Goal: Task Accomplishment & Management: Complete application form

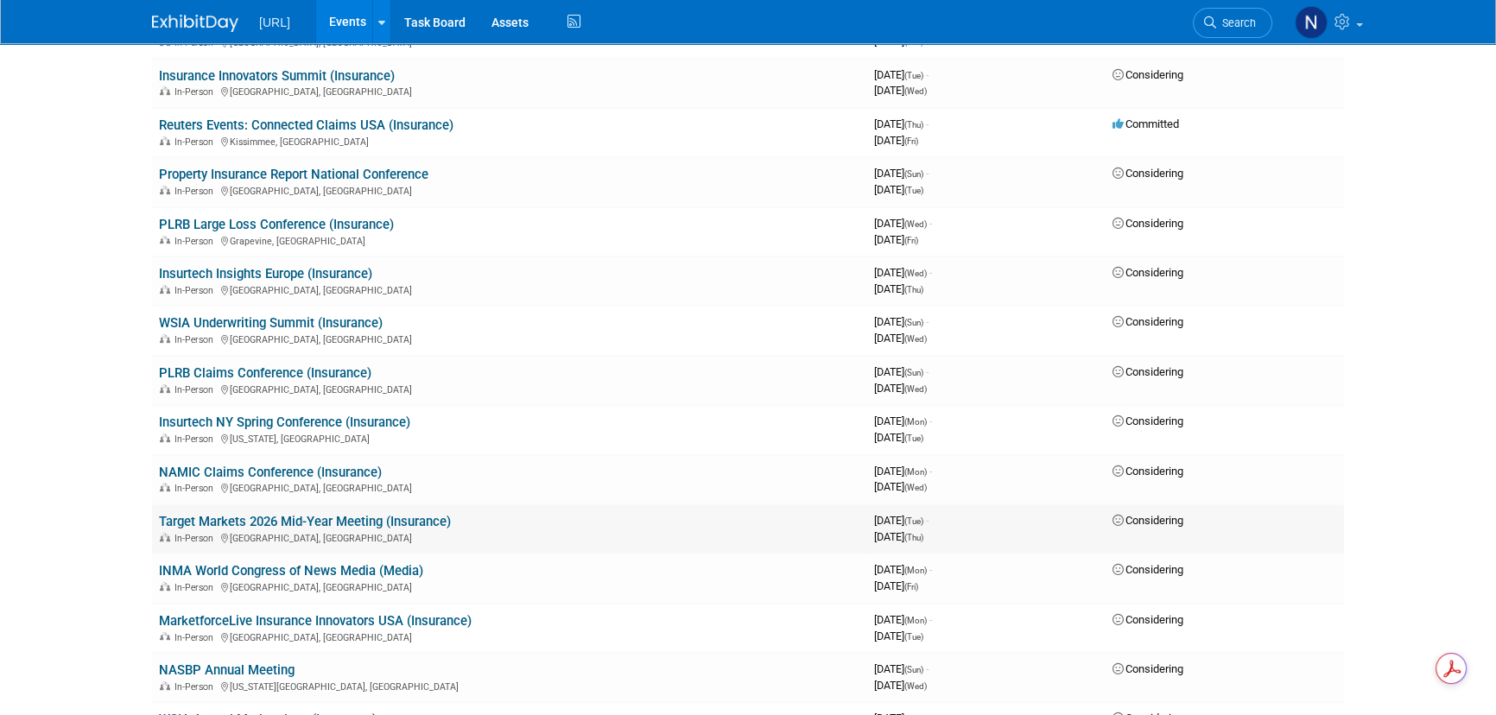
scroll to position [914, 0]
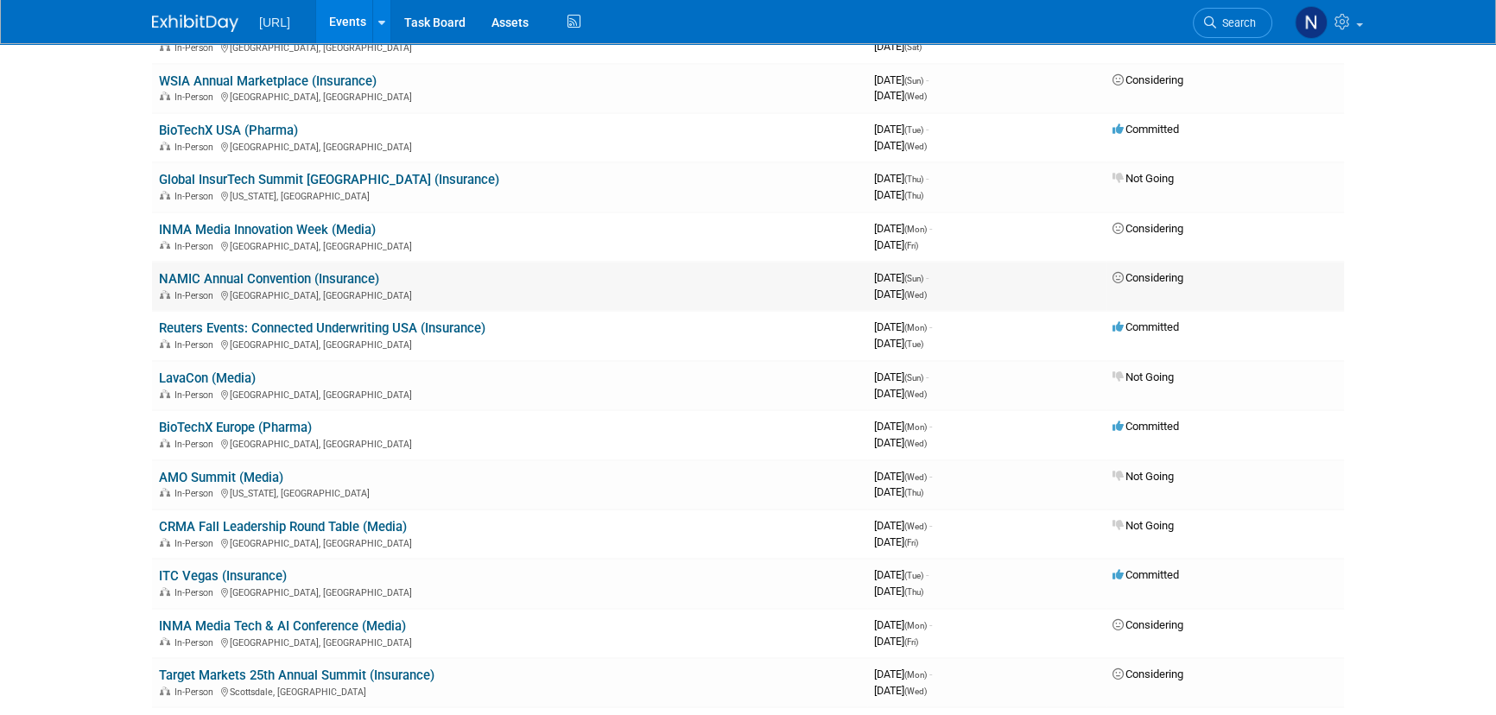
scroll to position [0, 0]
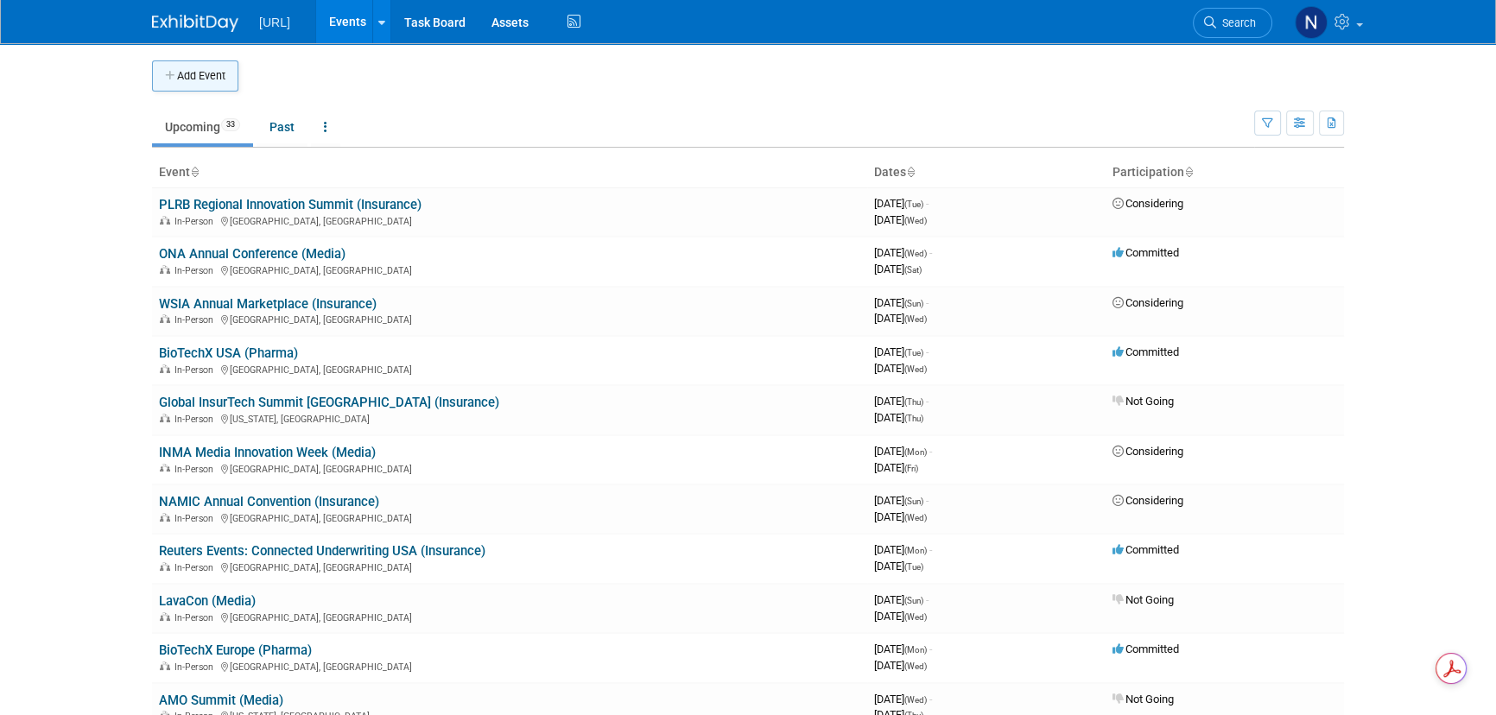
click at [227, 68] on button "Add Event" at bounding box center [195, 75] width 86 height 31
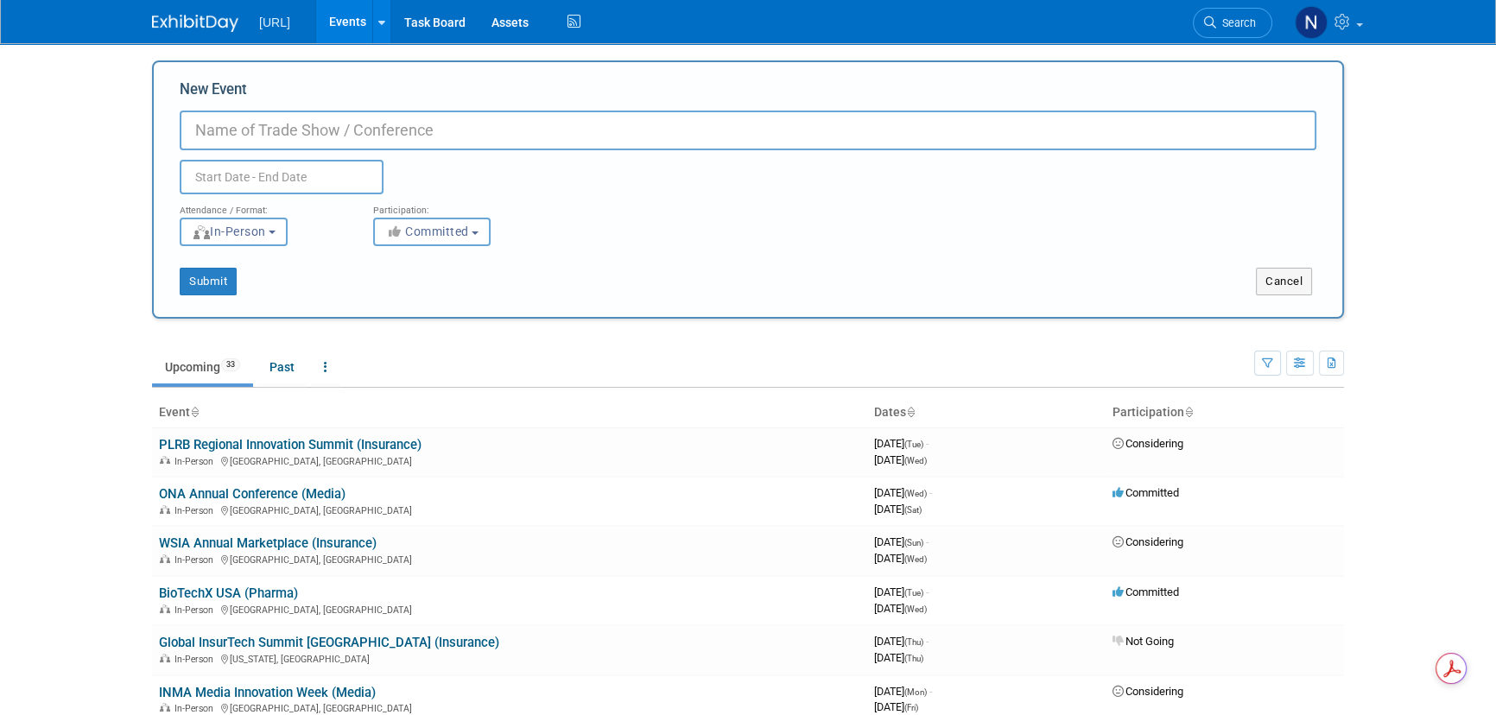
click at [267, 174] on input "text" at bounding box center [282, 177] width 204 height 35
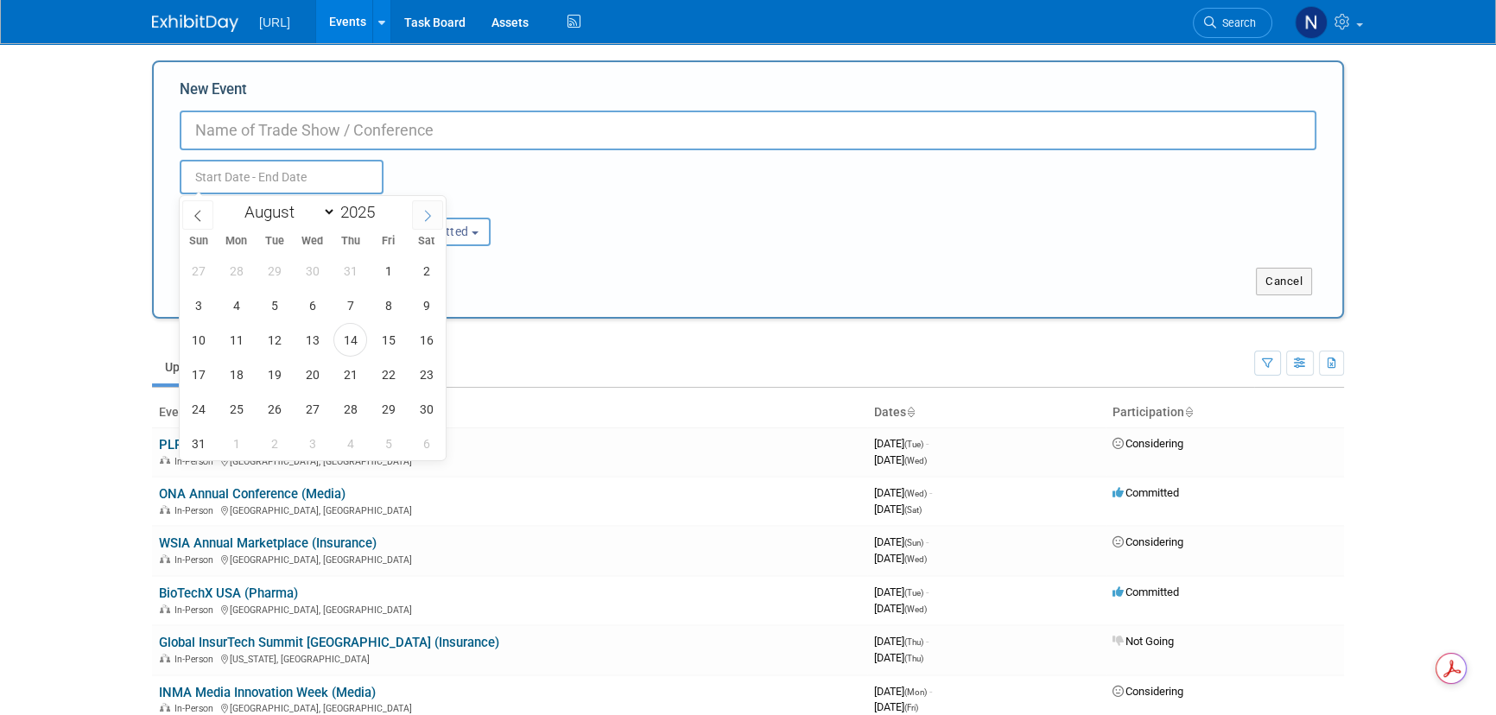
click at [430, 218] on icon at bounding box center [428, 216] width 12 height 12
select select "11"
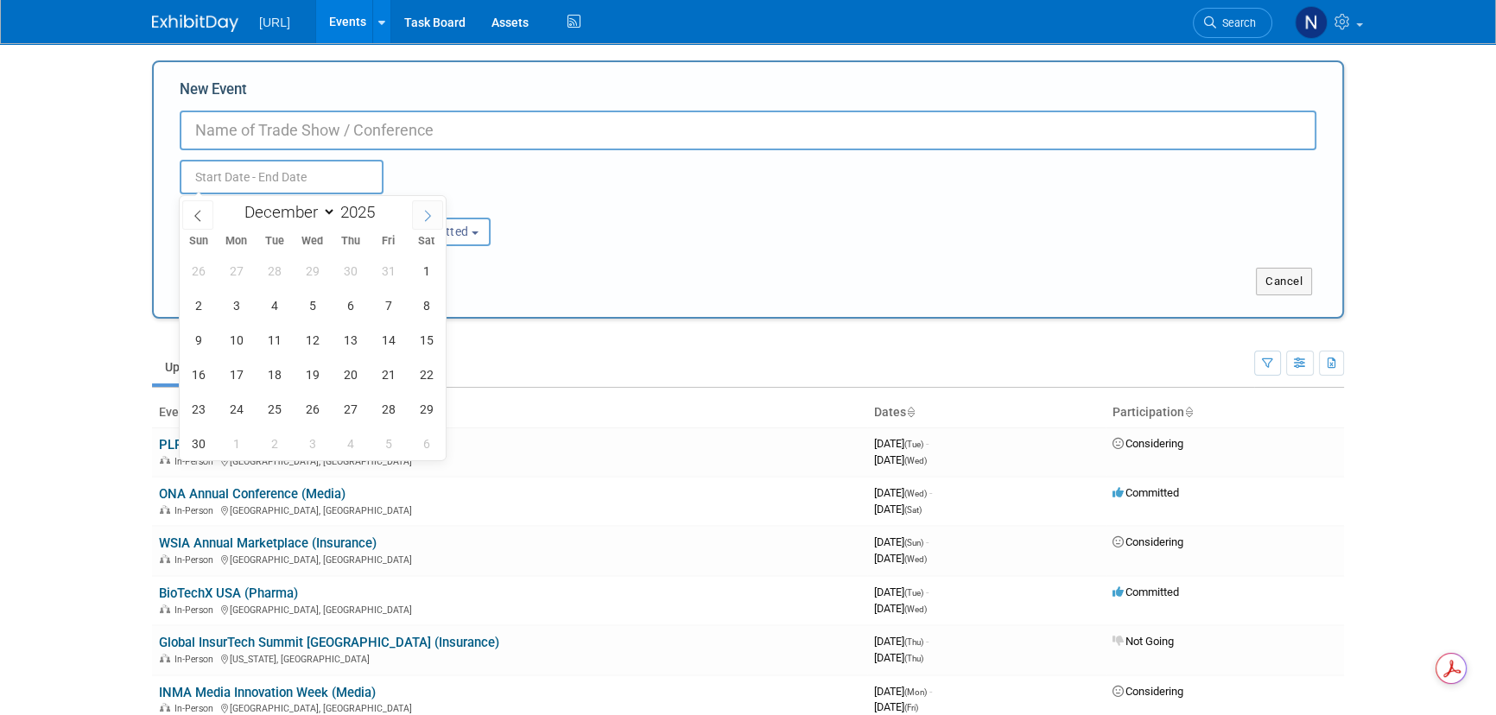
click at [430, 218] on icon at bounding box center [428, 216] width 12 height 12
type input "2026"
click at [430, 214] on icon at bounding box center [428, 216] width 12 height 12
select select "1"
click at [234, 275] on span "2" at bounding box center [236, 271] width 34 height 34
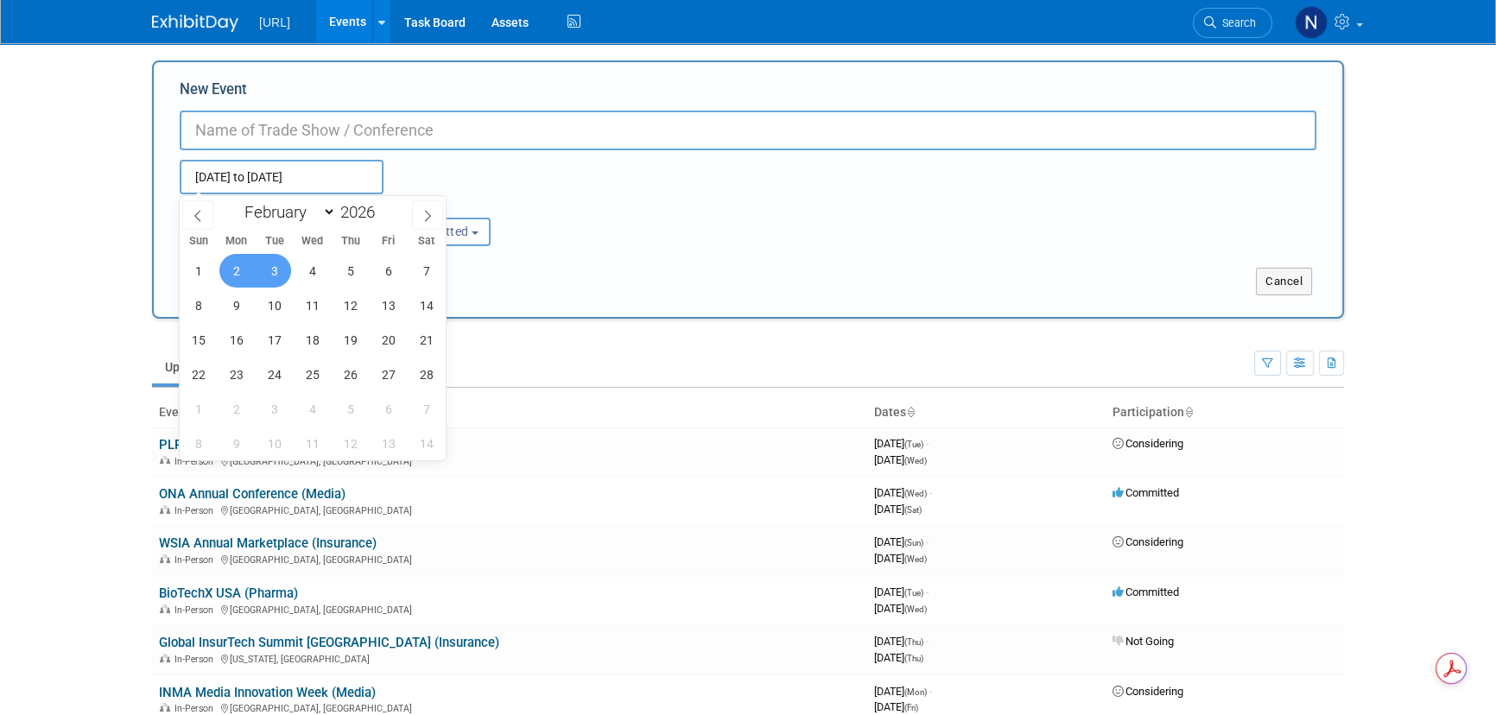
click at [257, 270] on span "3" at bounding box center [274, 271] width 34 height 34
type input "[DATE] to [DATE]"
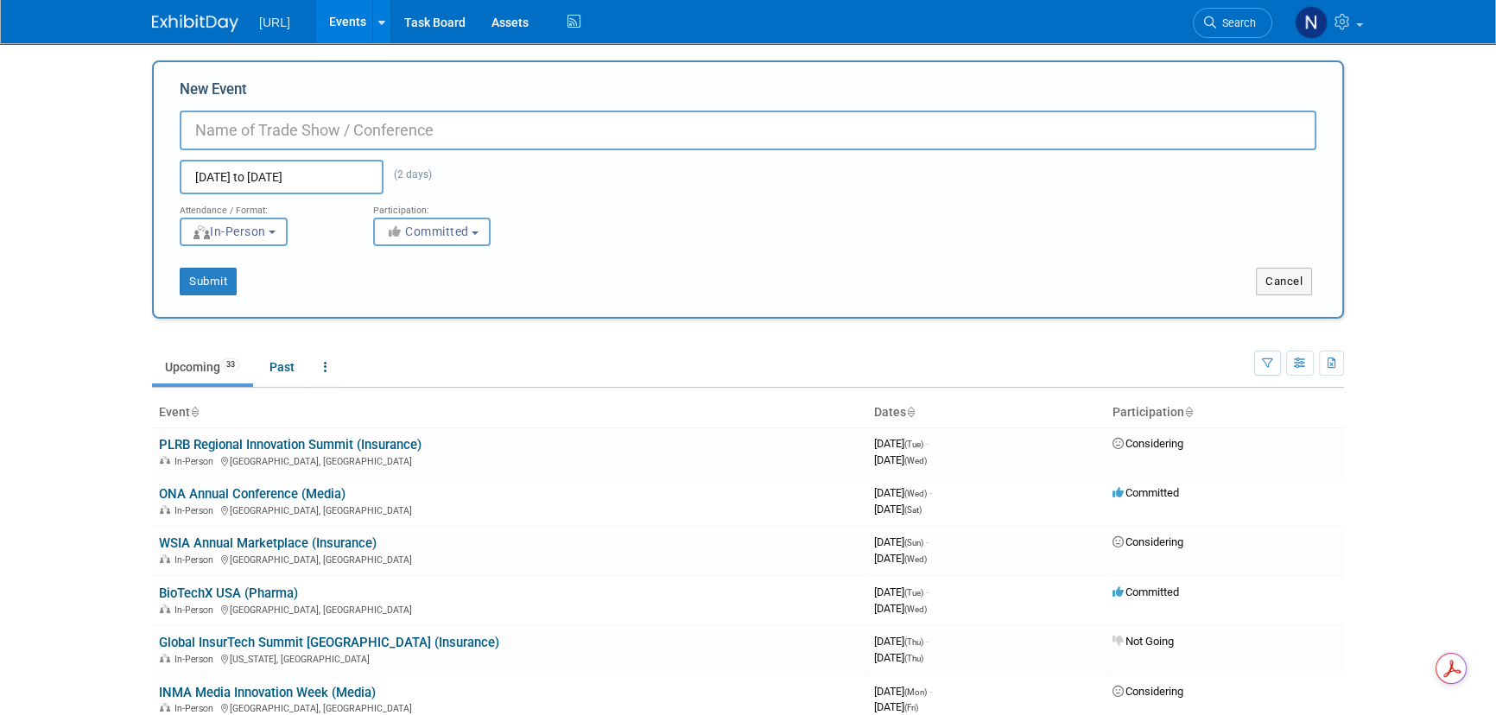
click at [382, 132] on input "New Event" at bounding box center [748, 131] width 1137 height 40
type input "BIMS (The Business Information & Media Summit) 2026"
click at [447, 225] on span "Committed" at bounding box center [427, 232] width 84 height 14
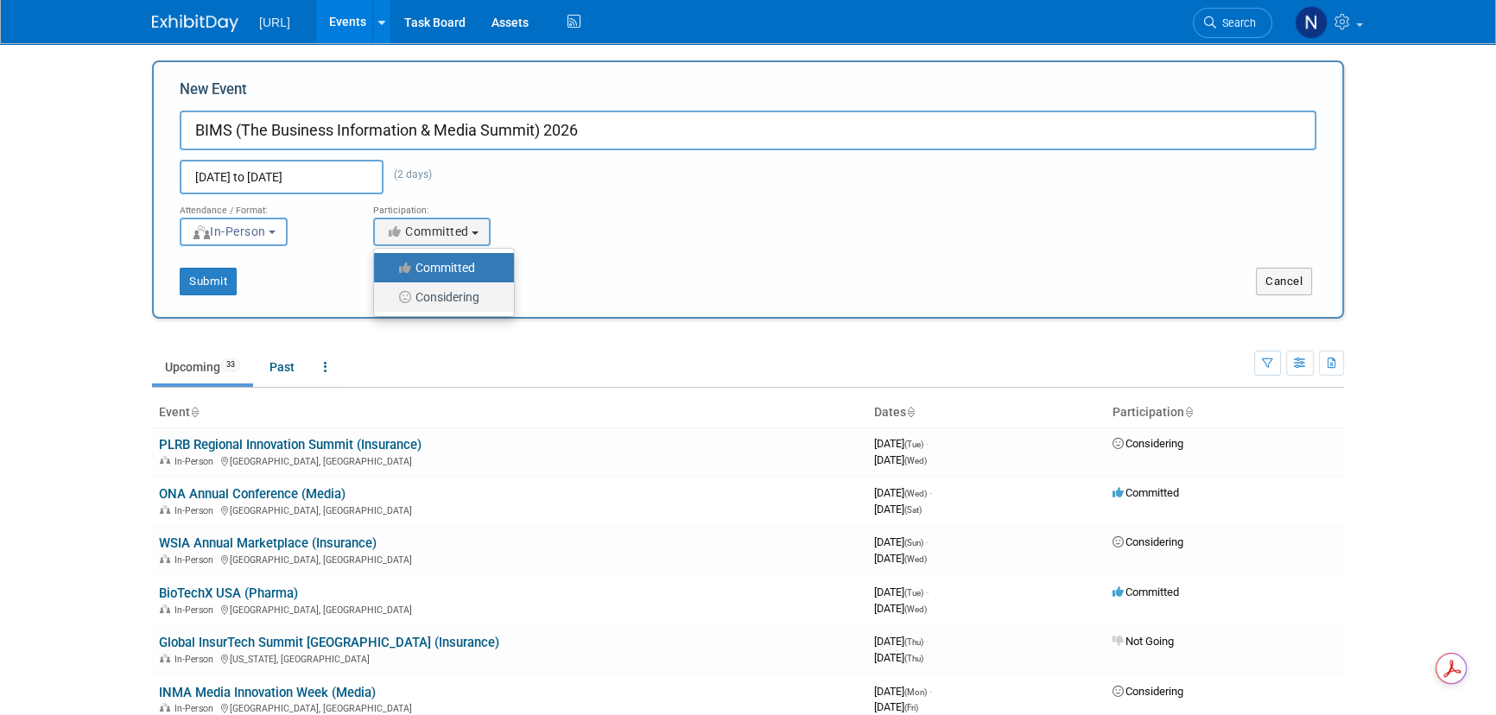
click at [445, 294] on label "Considering" at bounding box center [440, 297] width 114 height 22
click at [390, 294] on input "Considering" at bounding box center [383, 297] width 11 height 11
select select "2"
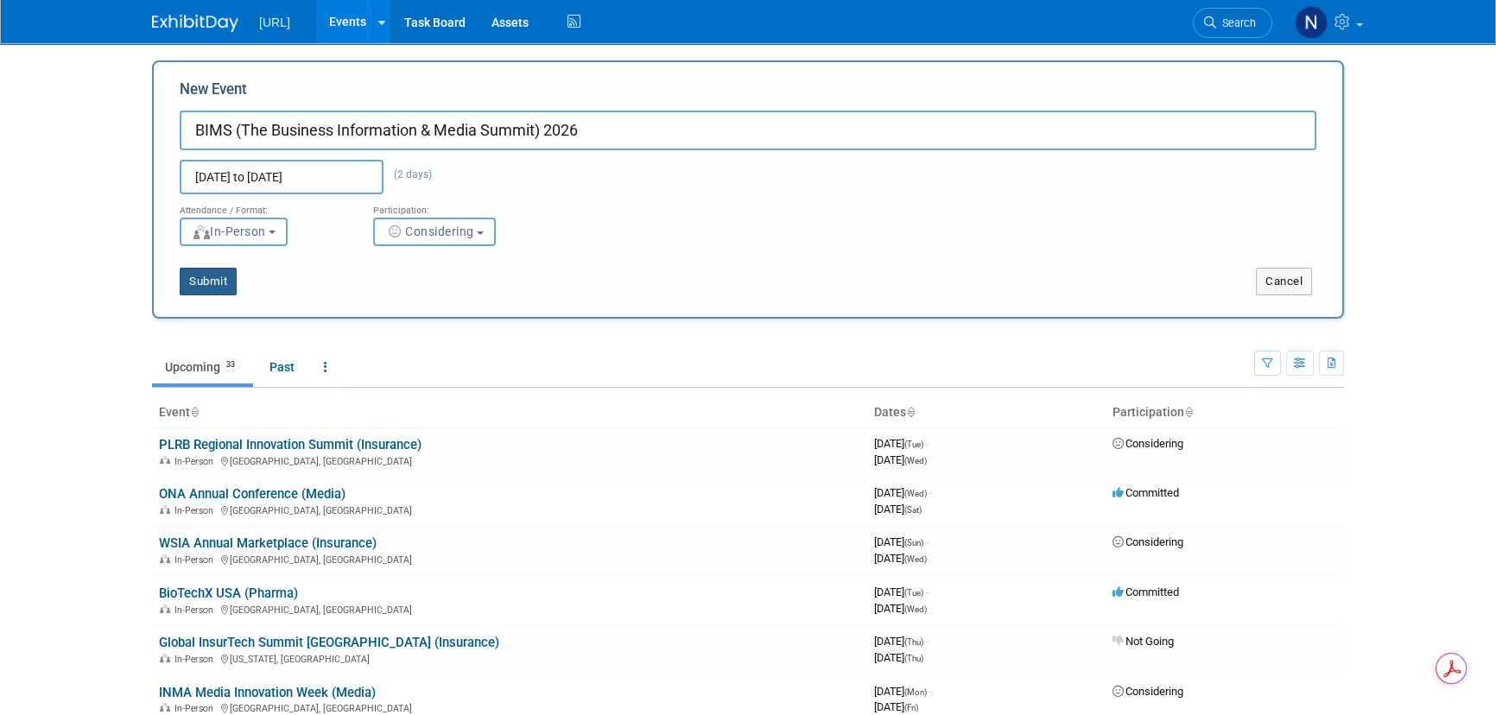
click at [196, 282] on button "Submit" at bounding box center [208, 282] width 57 height 28
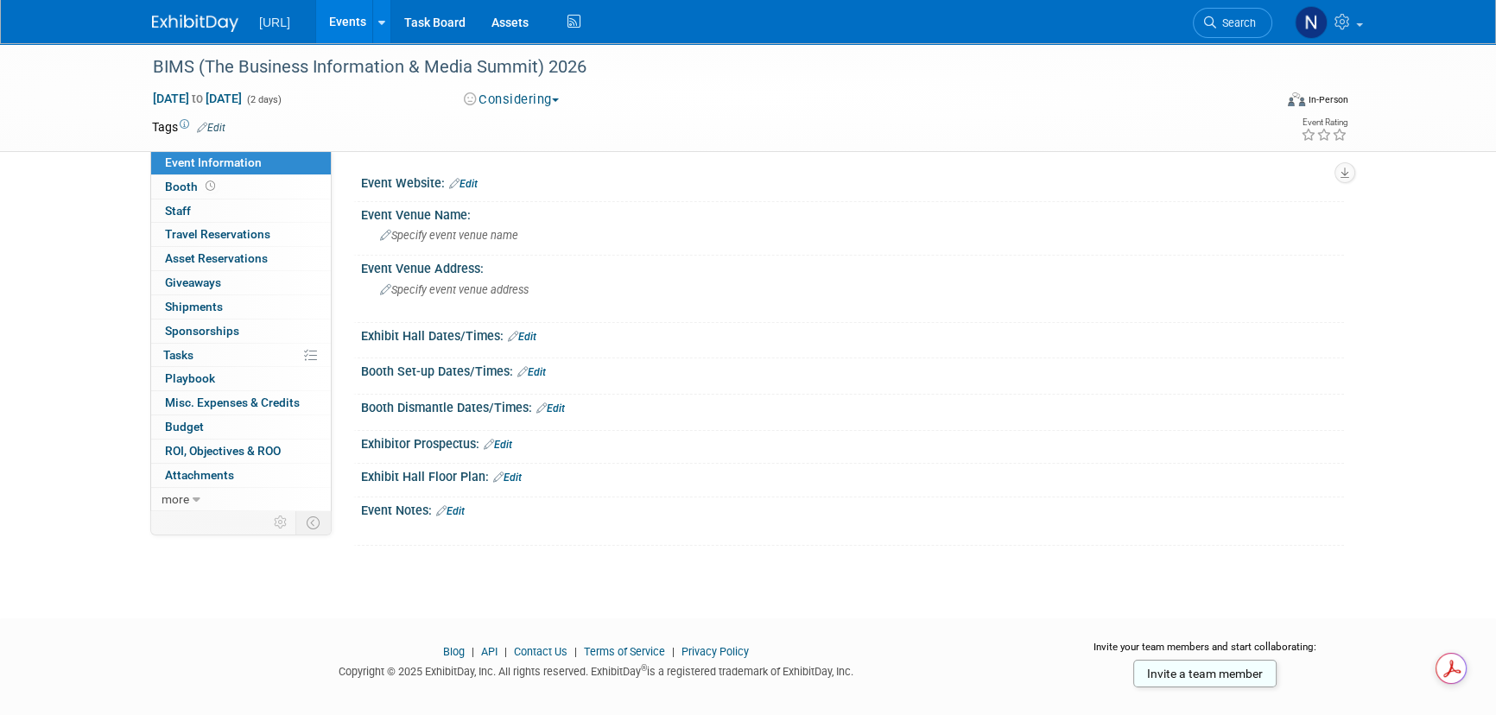
click at [512, 441] on link "Edit" at bounding box center [498, 445] width 29 height 12
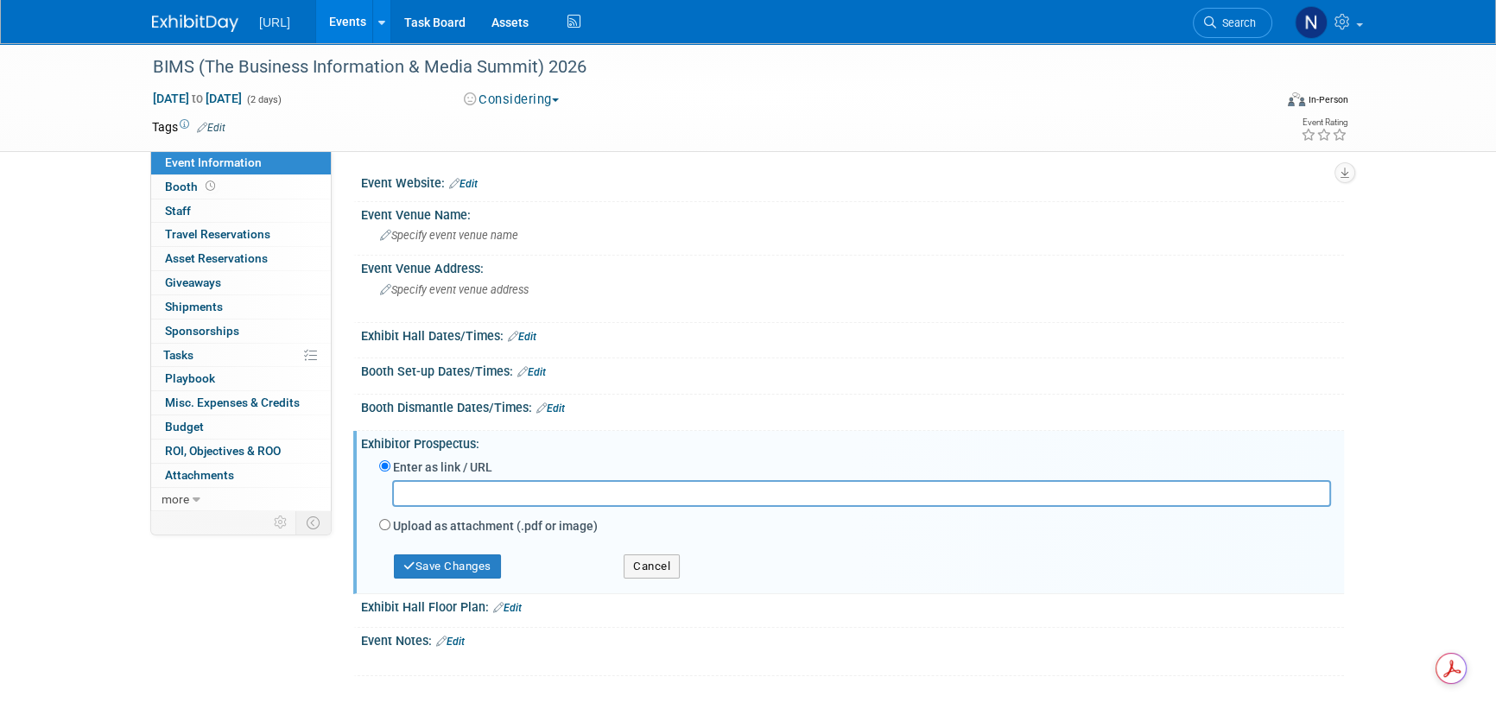
click at [440, 527] on label "Upload as attachment (.pdf or image)" at bounding box center [495, 525] width 205 height 17
click at [390, 527] on input "Upload as attachment (.pdf or image)" at bounding box center [384, 524] width 11 height 11
radio input "true"
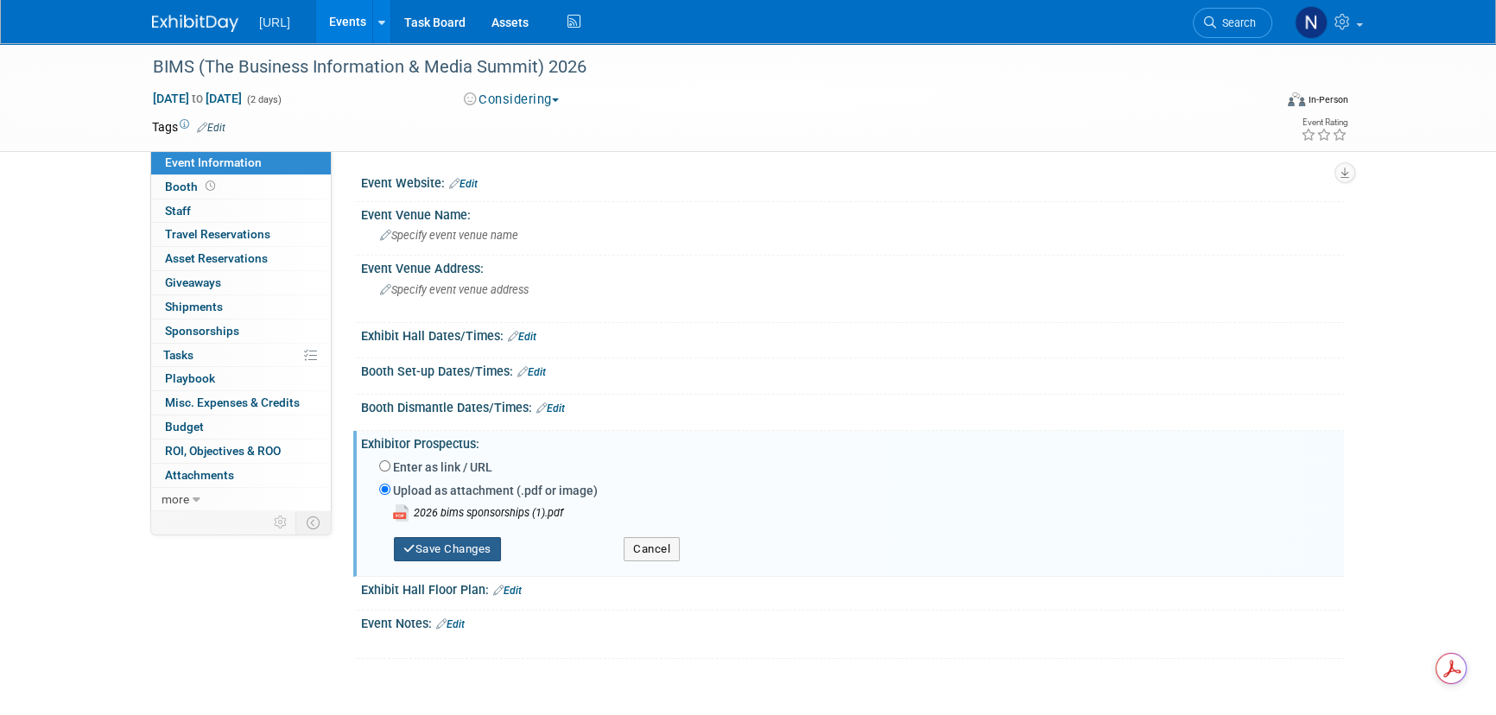
click at [469, 560] on button "Save Changes" at bounding box center [447, 549] width 107 height 24
